Goal: Information Seeking & Learning: Learn about a topic

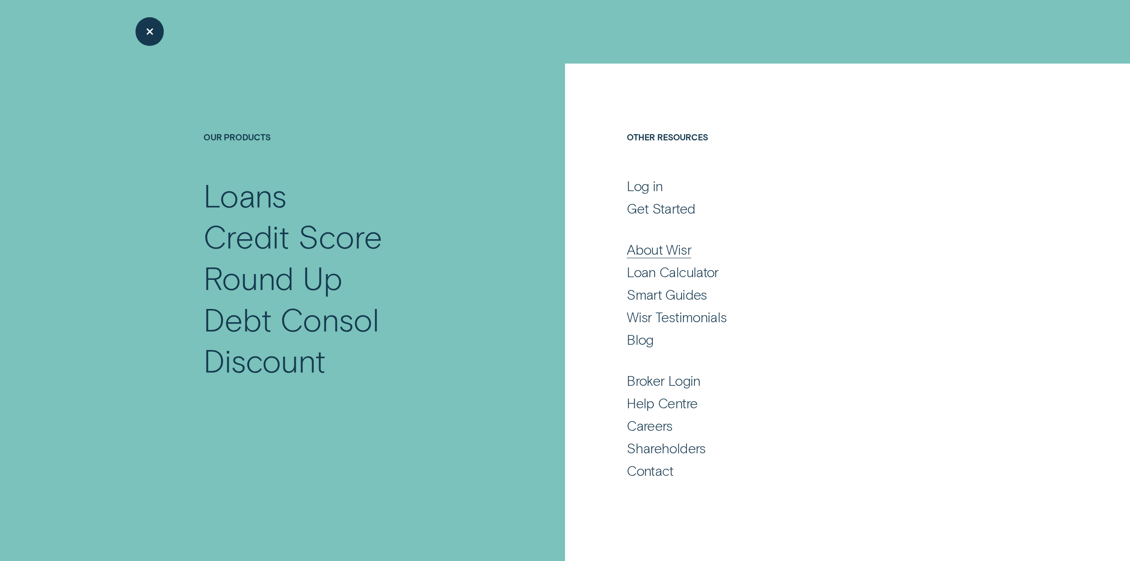
click at [664, 248] on div "About Wisr" at bounding box center [659, 249] width 64 height 17
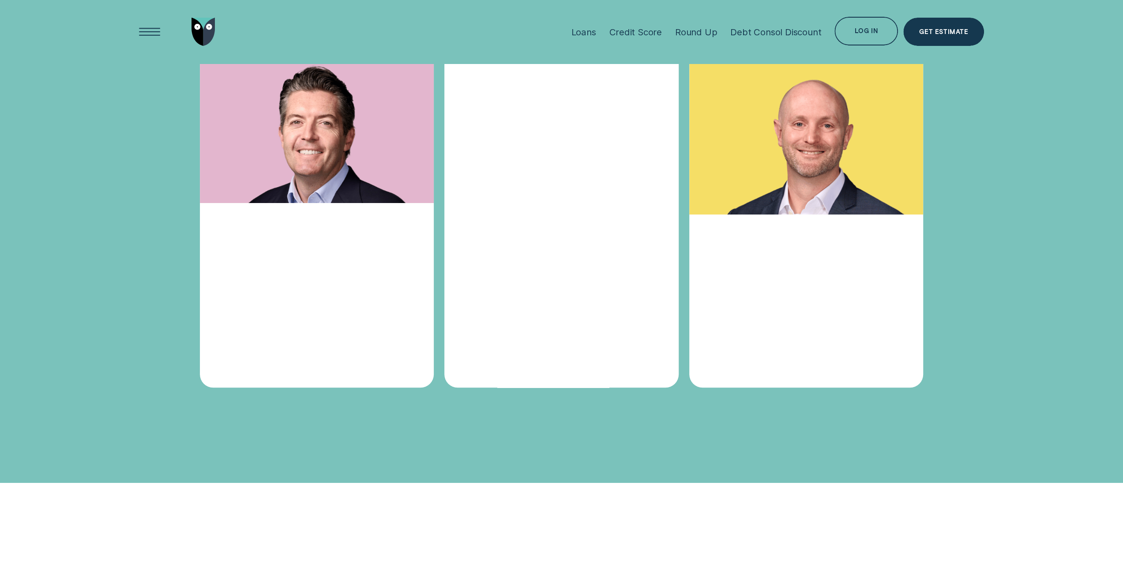
scroll to position [3707, 0]
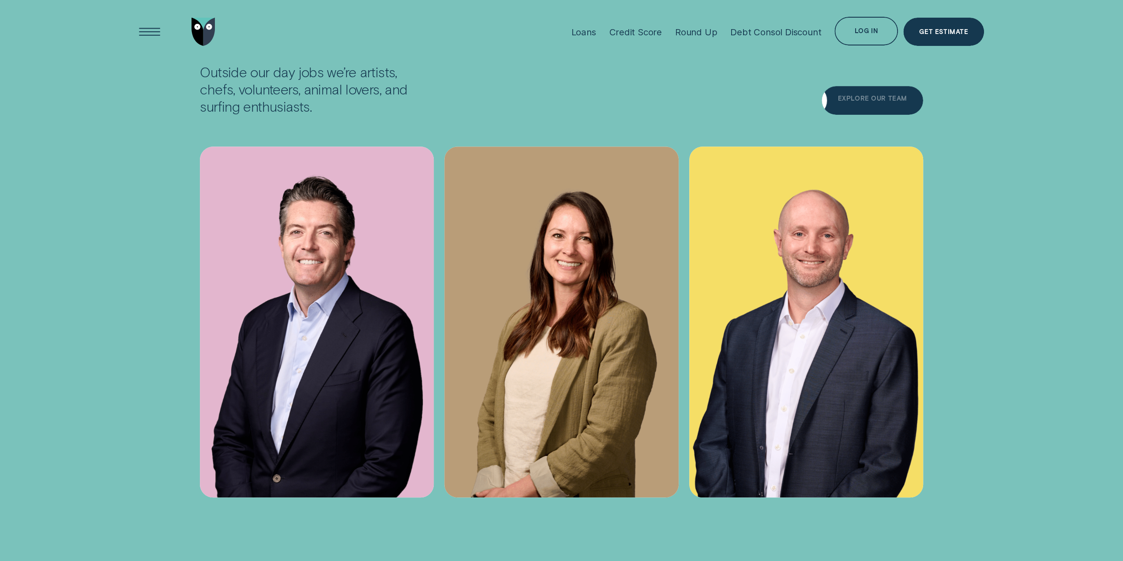
click at [894, 103] on div "Explore Our Team" at bounding box center [872, 102] width 69 height 6
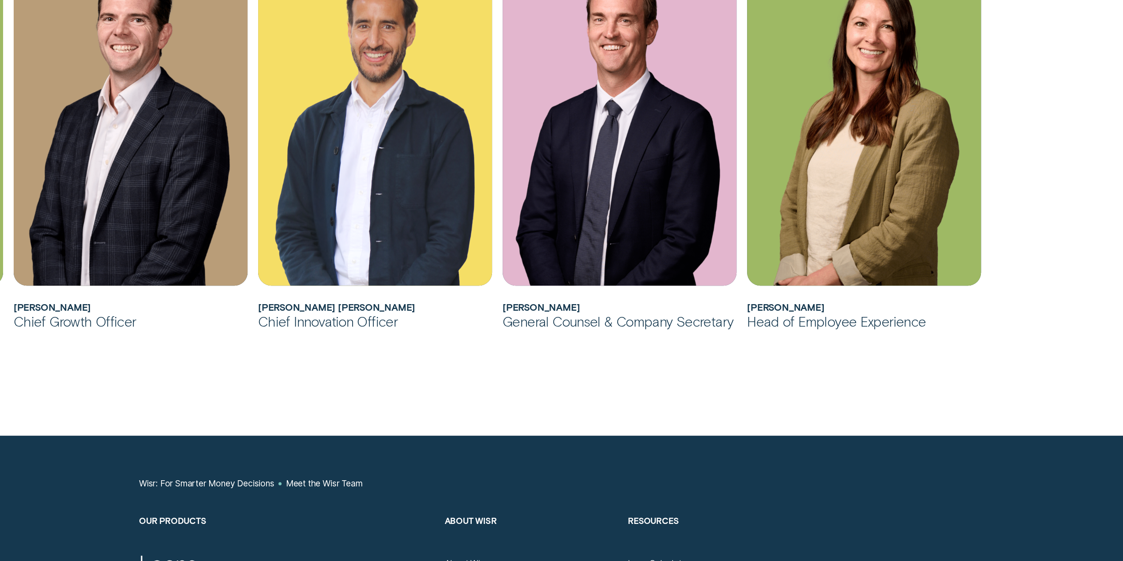
scroll to position [1280, 0]
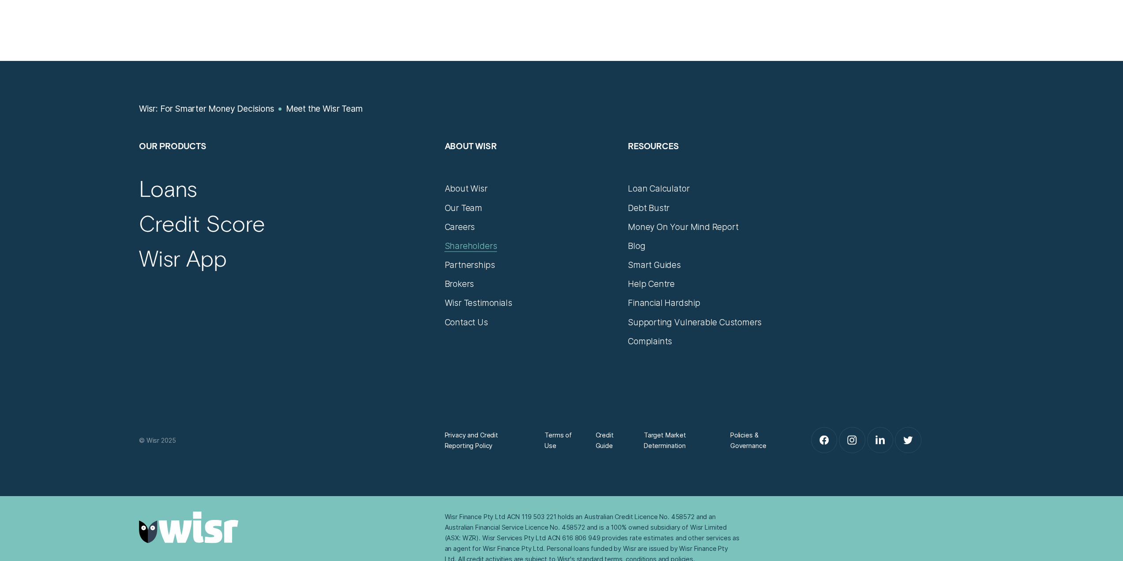
click at [476, 241] on div "Shareholders" at bounding box center [470, 246] width 53 height 11
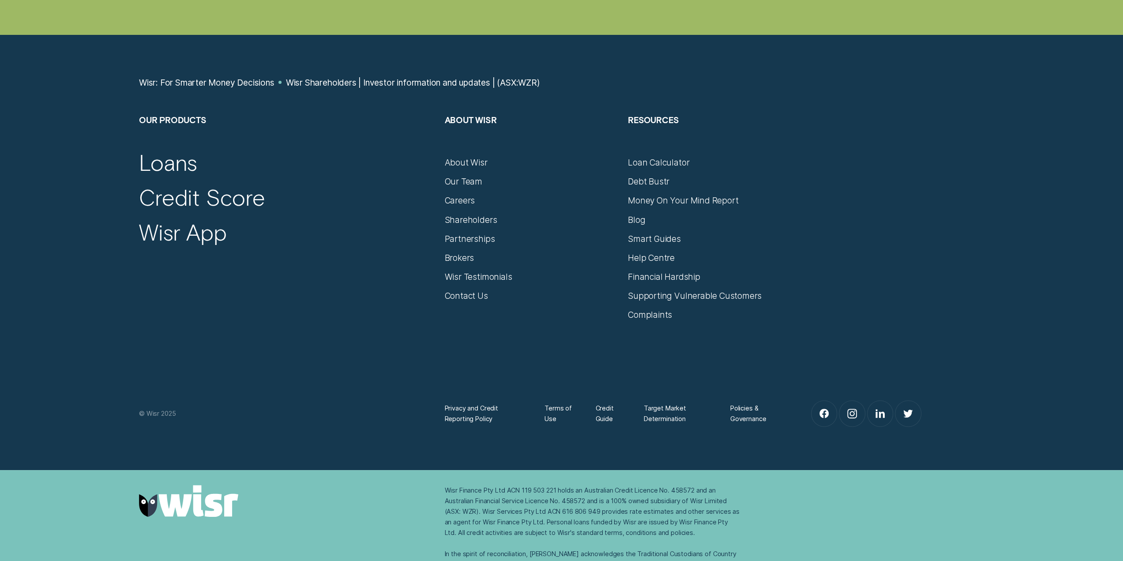
scroll to position [3469, 0]
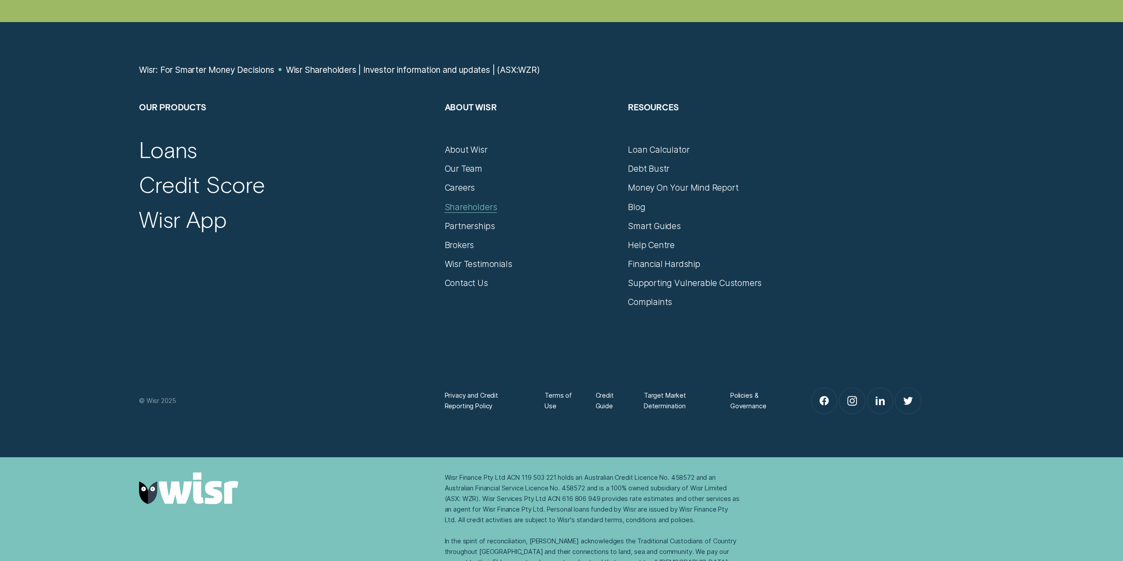
click at [480, 202] on div "Shareholders" at bounding box center [470, 207] width 53 height 11
click at [484, 202] on div "Shareholders" at bounding box center [470, 207] width 53 height 11
